Goal: Use online tool/utility: Utilize a website feature to perform a specific function

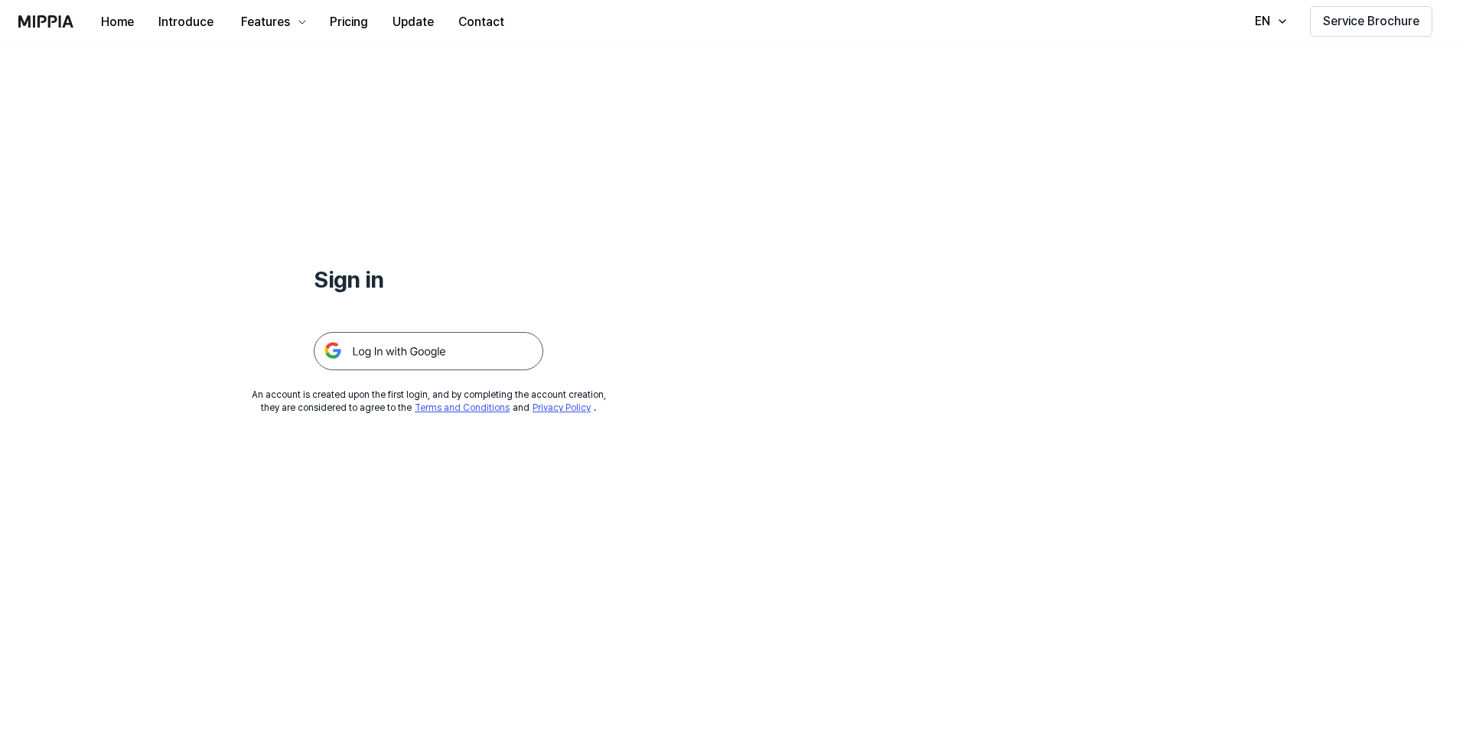
click at [475, 347] on img at bounding box center [428, 351] width 229 height 38
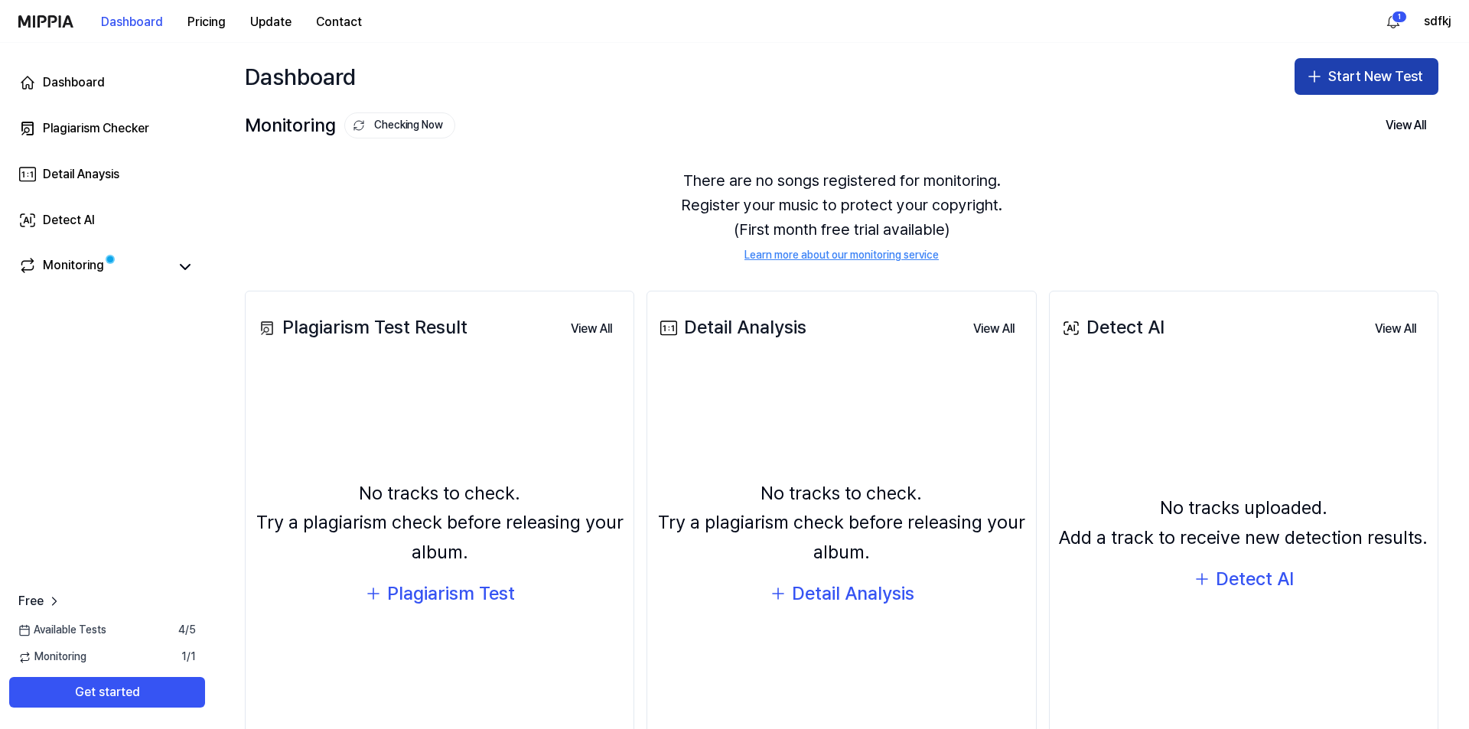
click at [1363, 80] on button "Start New Test" at bounding box center [1366, 76] width 144 height 37
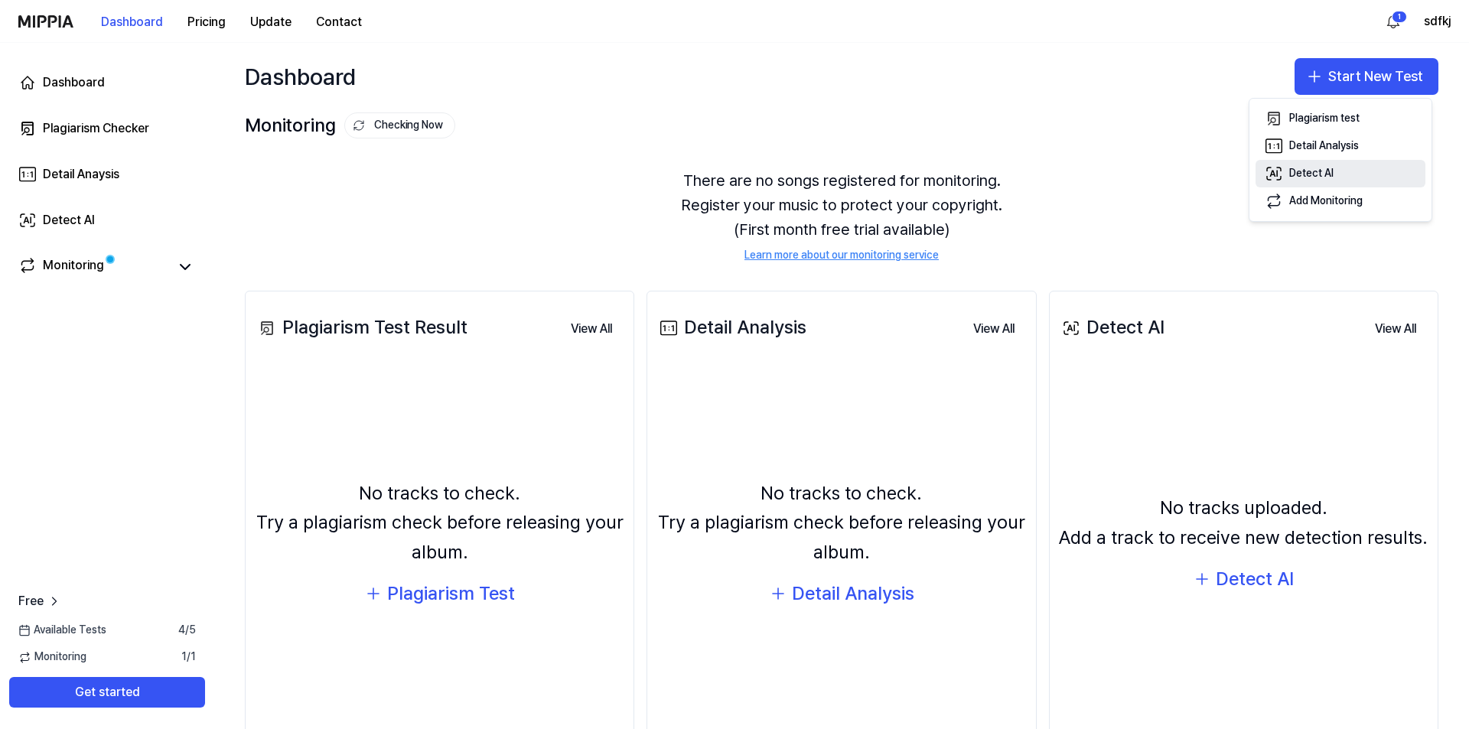
click at [1345, 170] on button "Detect AI" at bounding box center [1340, 174] width 170 height 28
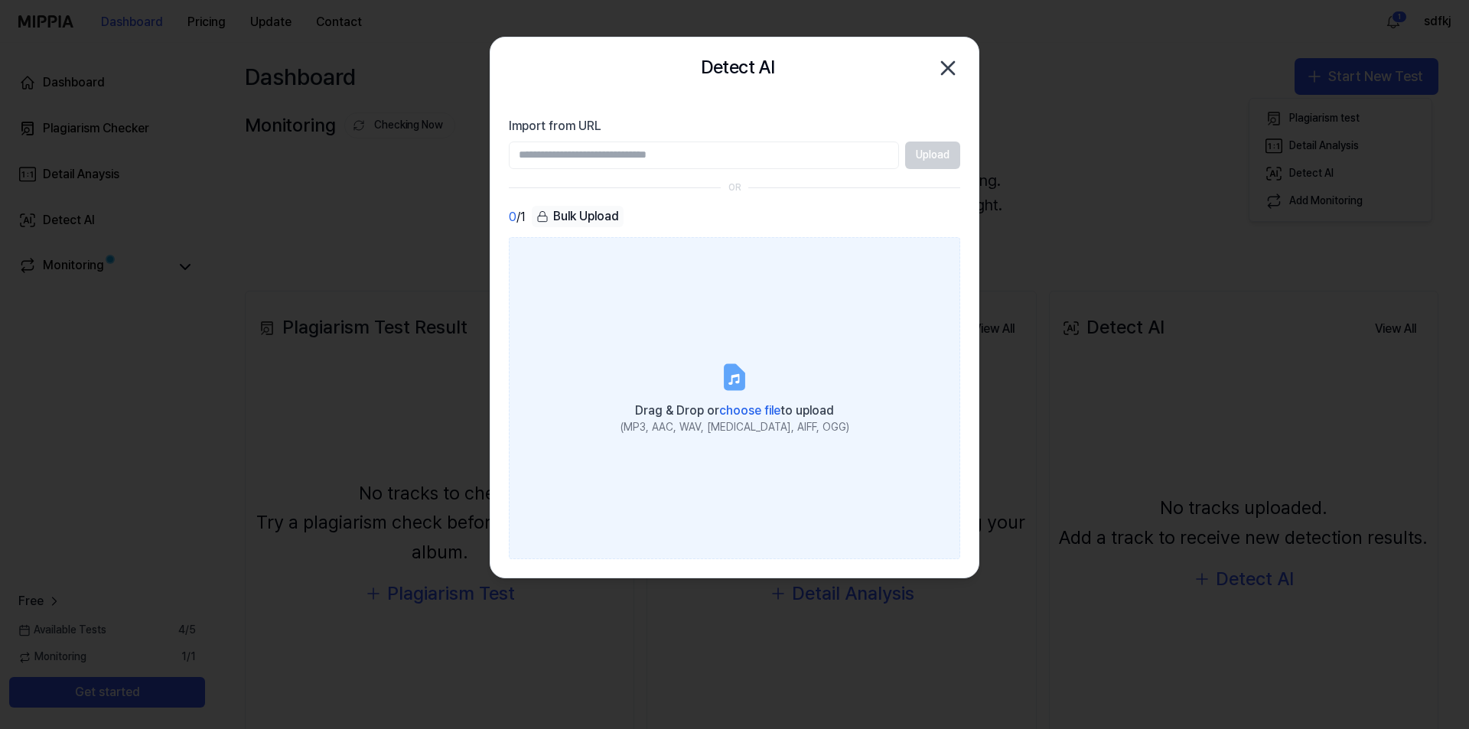
click at [742, 353] on label "Drag & Drop or choose file to upload (MP3, AAC, WAV, FLAC, AIFF, OGG)" at bounding box center [734, 397] width 451 height 321
click at [0, 0] on input "Drag & Drop or choose file to upload (MP3, AAC, WAV, FLAC, AIFF, OGG)" at bounding box center [0, 0] width 0 height 0
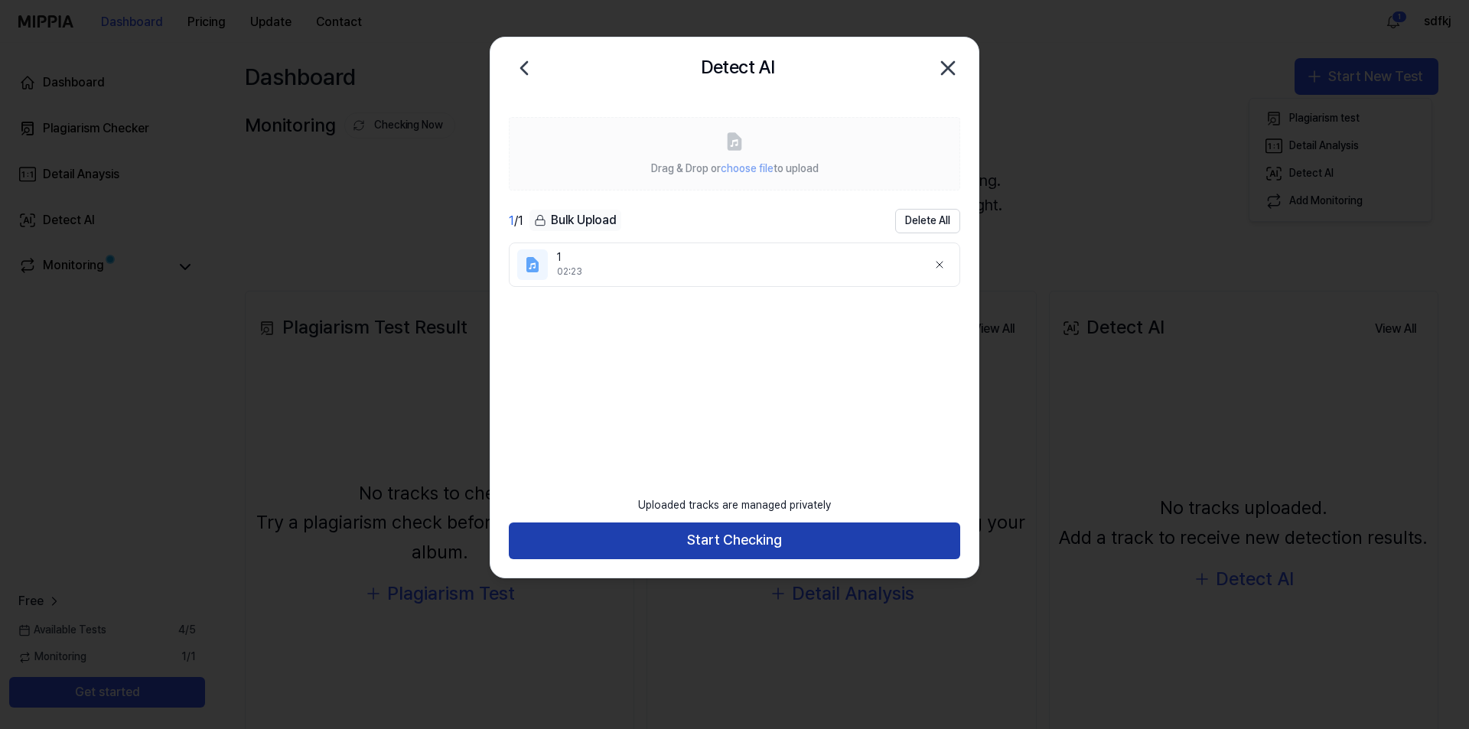
click at [744, 549] on button "Start Checking" at bounding box center [734, 540] width 451 height 37
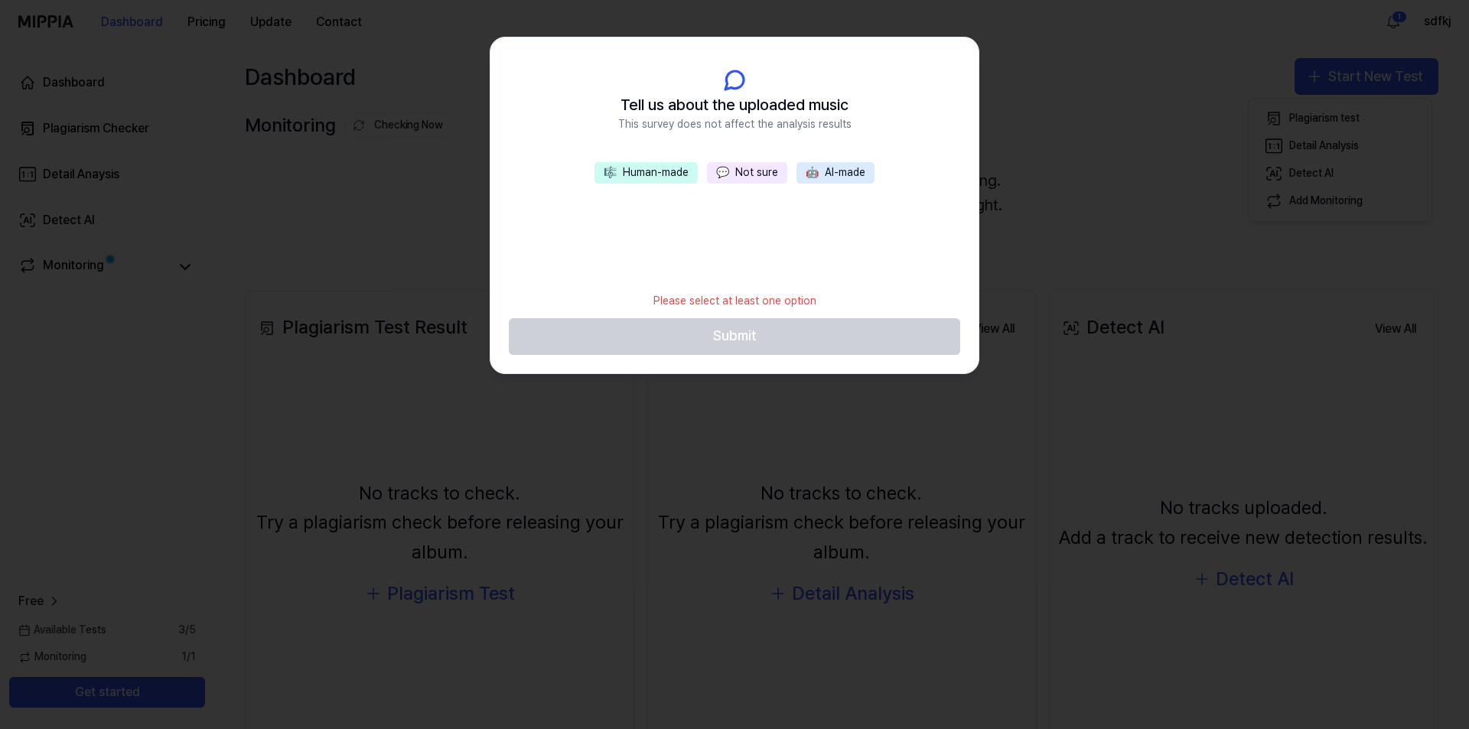
click at [752, 174] on button "💬 Not sure" at bounding box center [747, 172] width 80 height 21
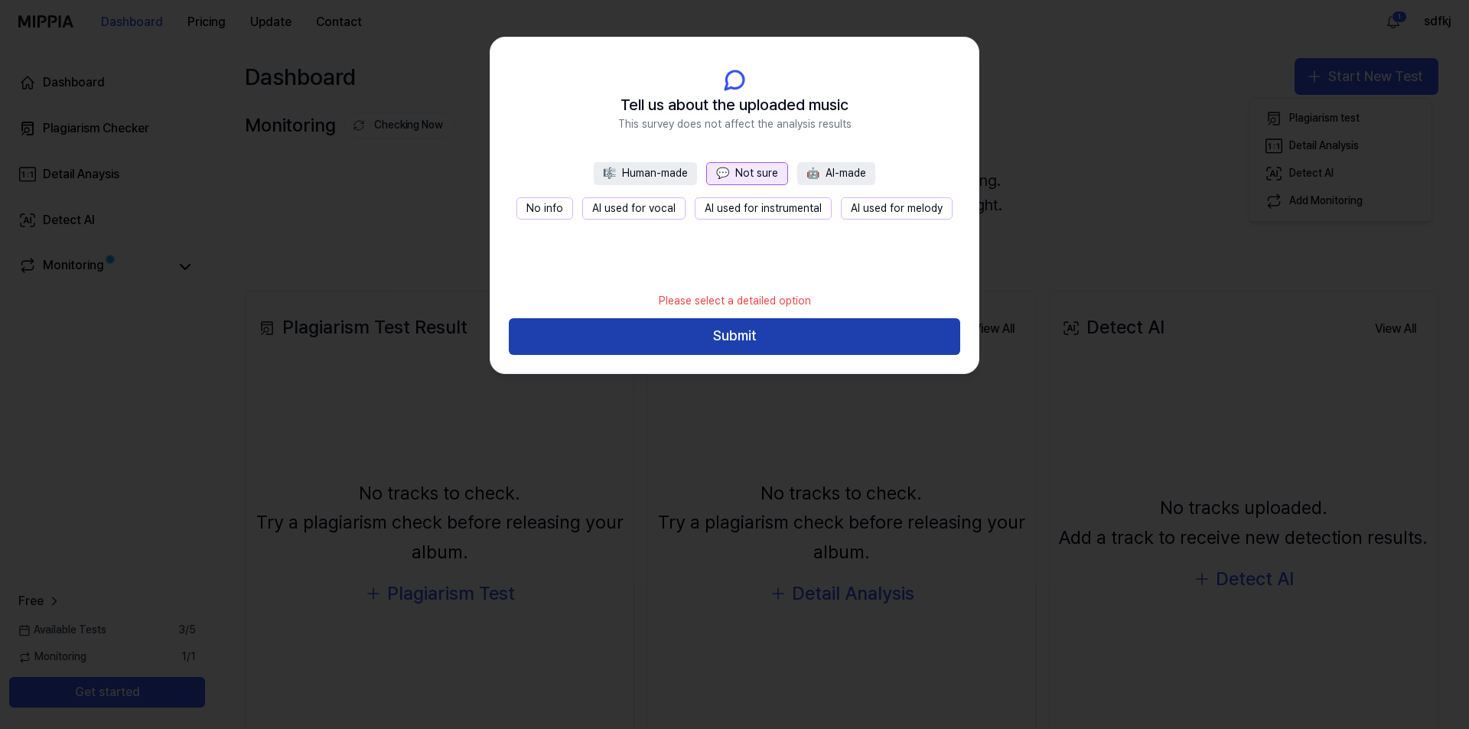
click at [757, 340] on button "Submit" at bounding box center [734, 336] width 451 height 37
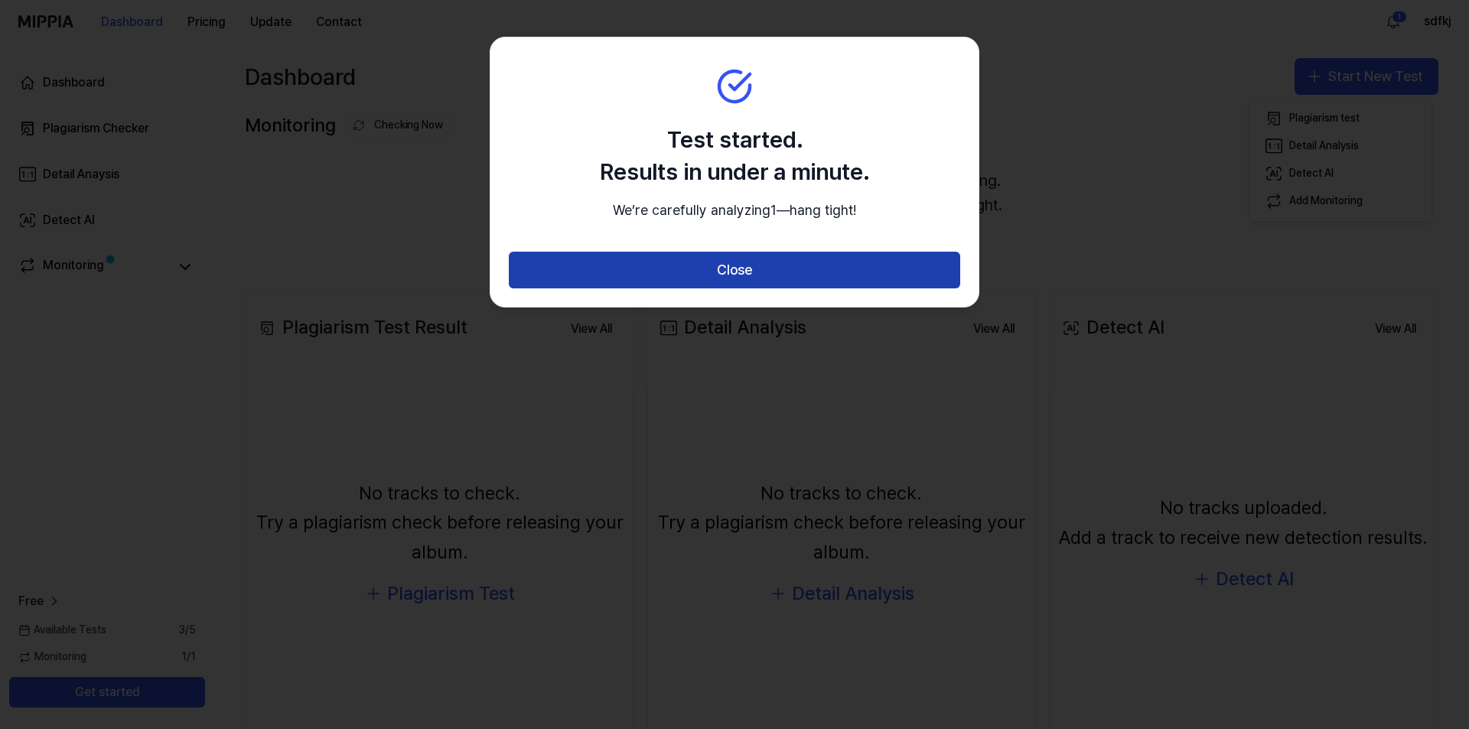
click at [761, 288] on button "Close" at bounding box center [734, 270] width 451 height 37
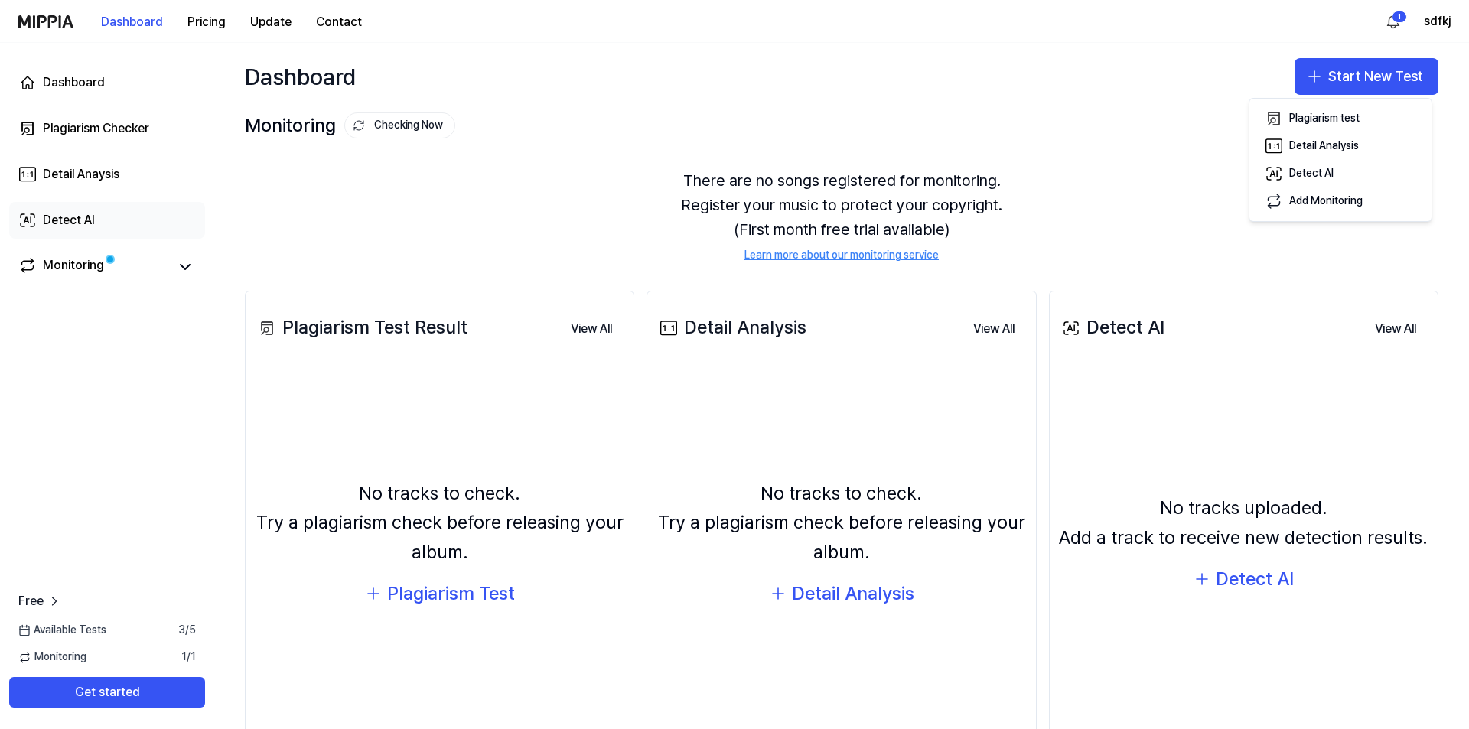
click at [76, 236] on link "Detect AI" at bounding box center [107, 220] width 196 height 37
click at [81, 223] on div "Detect AI" at bounding box center [69, 220] width 52 height 18
